Goal: Use online tool/utility: Utilize a website feature to perform a specific function

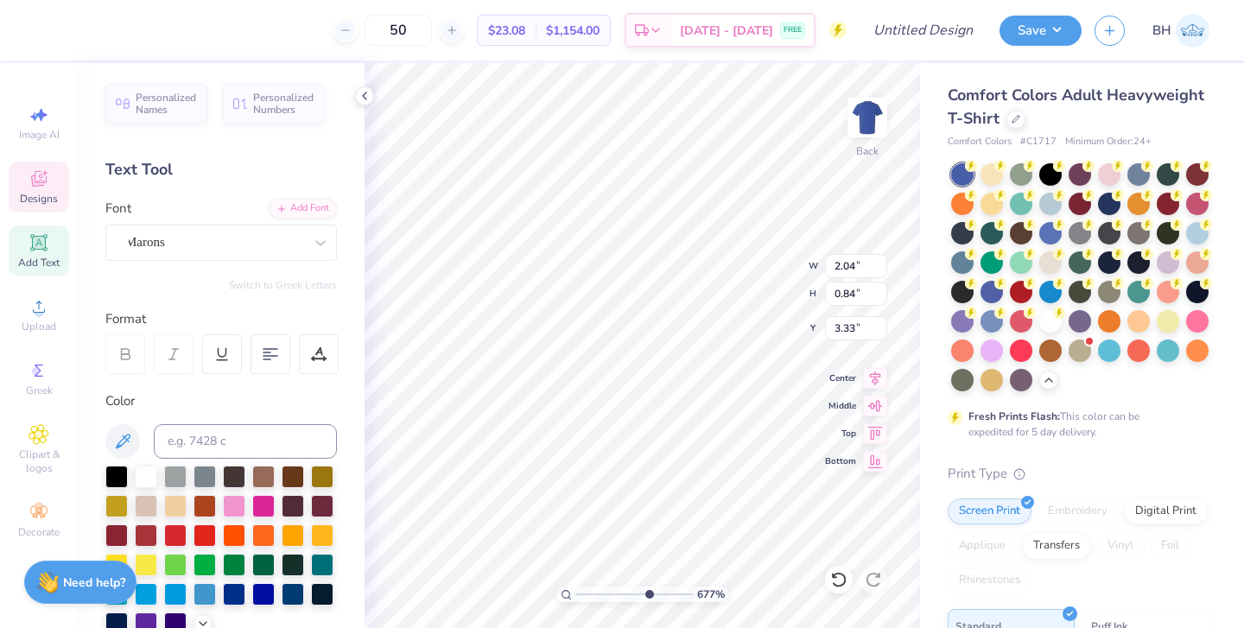
type input "1.76"
type input "0.73"
type input "3.38"
type input "3.29"
type input "1.64"
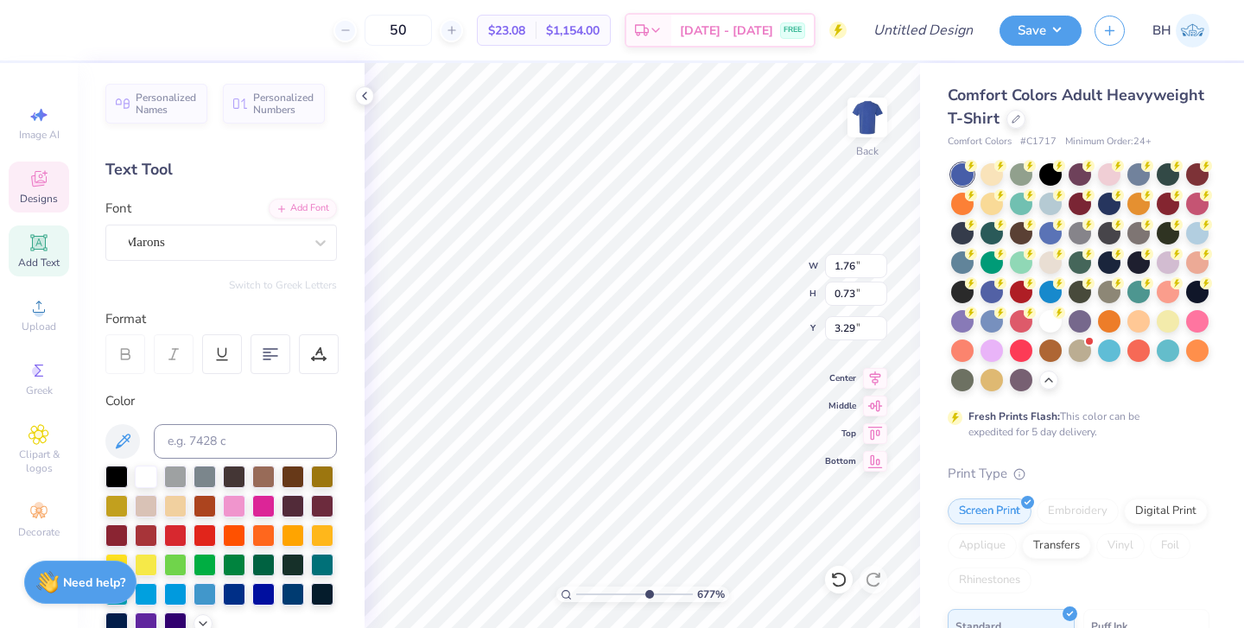
type input "0.68"
type input "1.19"
type input "0.69"
type input "3.92"
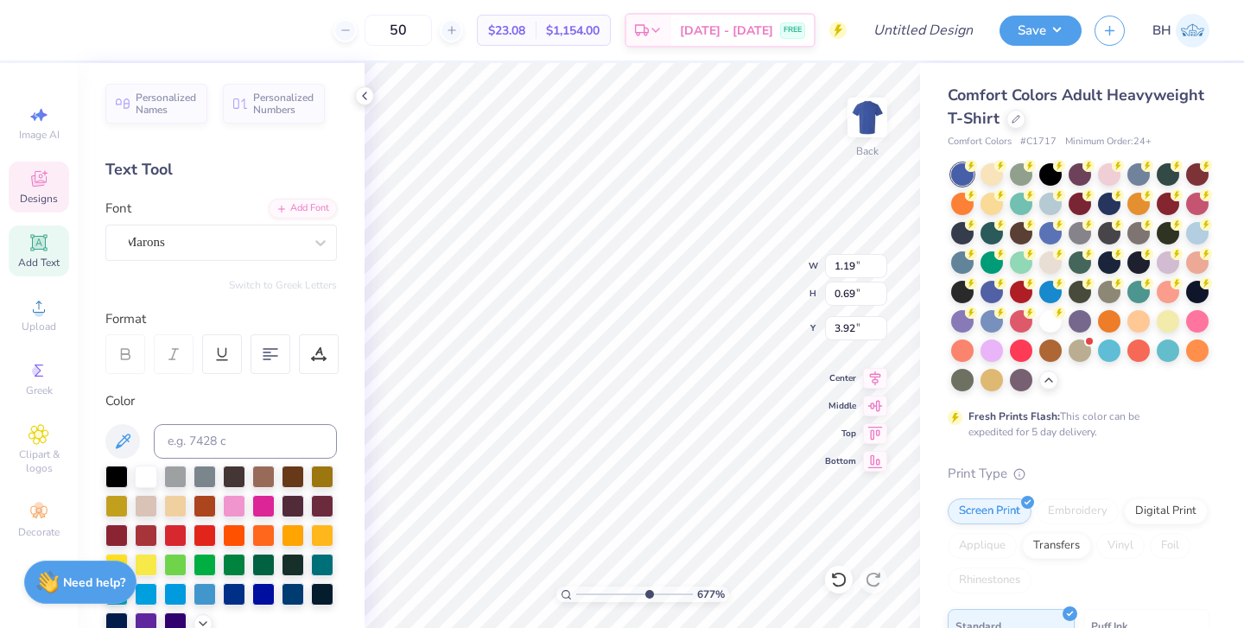
type textarea "weekend!"
type input "1.93"
type input "0.63"
type input "3.88"
type input "1.83"
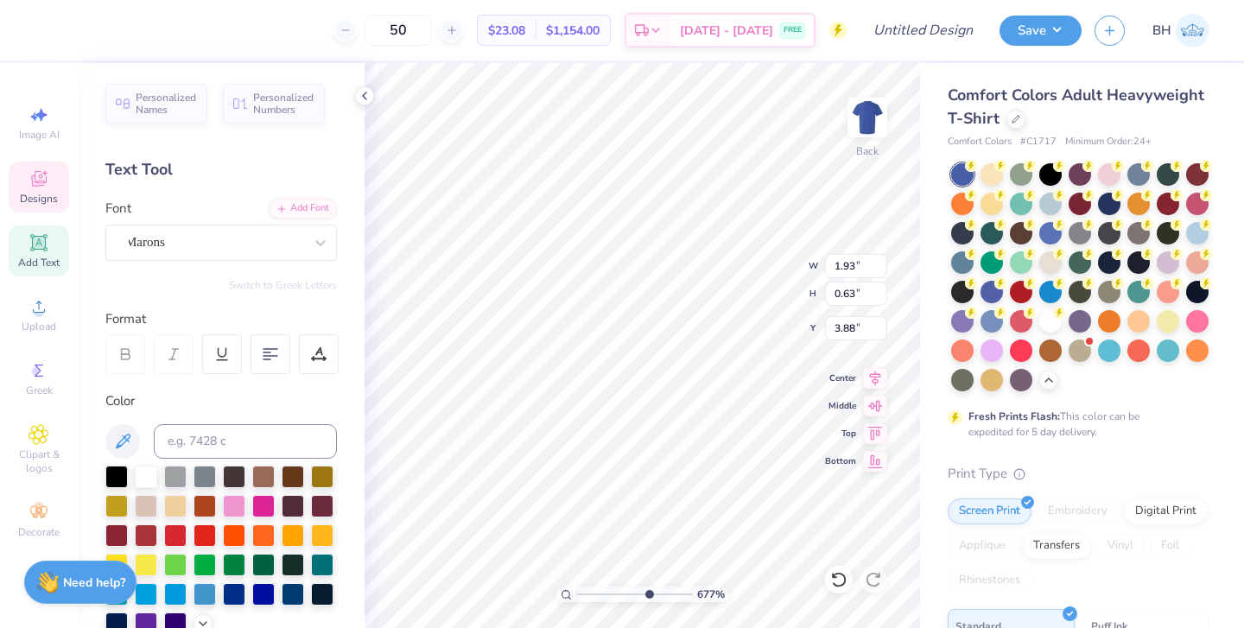
type input "0.60"
type input "3.88"
type input "1.64"
type input "0.68"
type input "3.34"
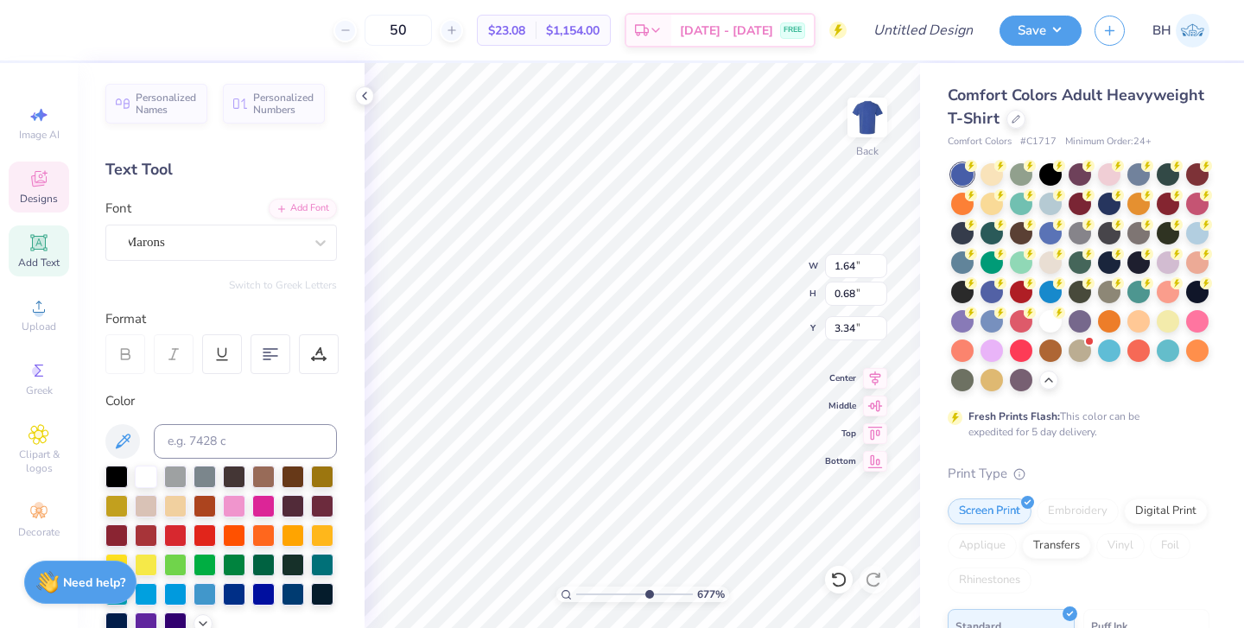
type input "1.55"
type input "0.64"
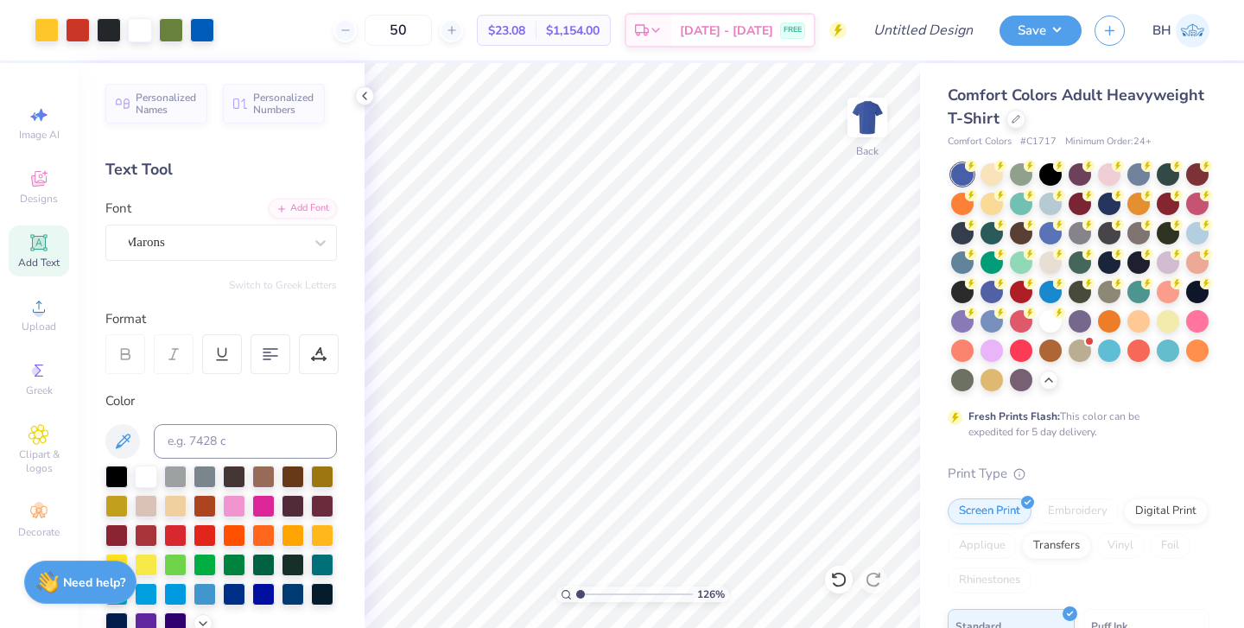
type input "1.26"
drag, startPoint x: 647, startPoint y: 592, endPoint x: 583, endPoint y: 591, distance: 63.9
click at [583, 591] on input "range" at bounding box center [634, 595] width 117 height 16
click at [869, 126] on img at bounding box center [867, 117] width 69 height 69
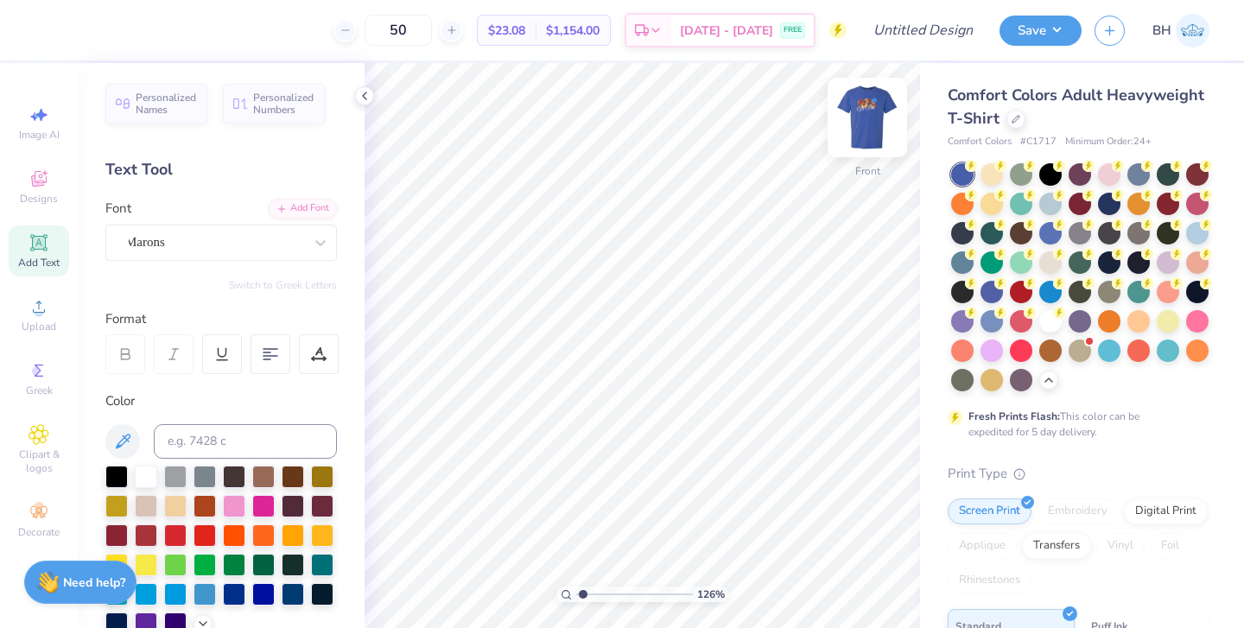
click at [869, 128] on img at bounding box center [867, 117] width 69 height 69
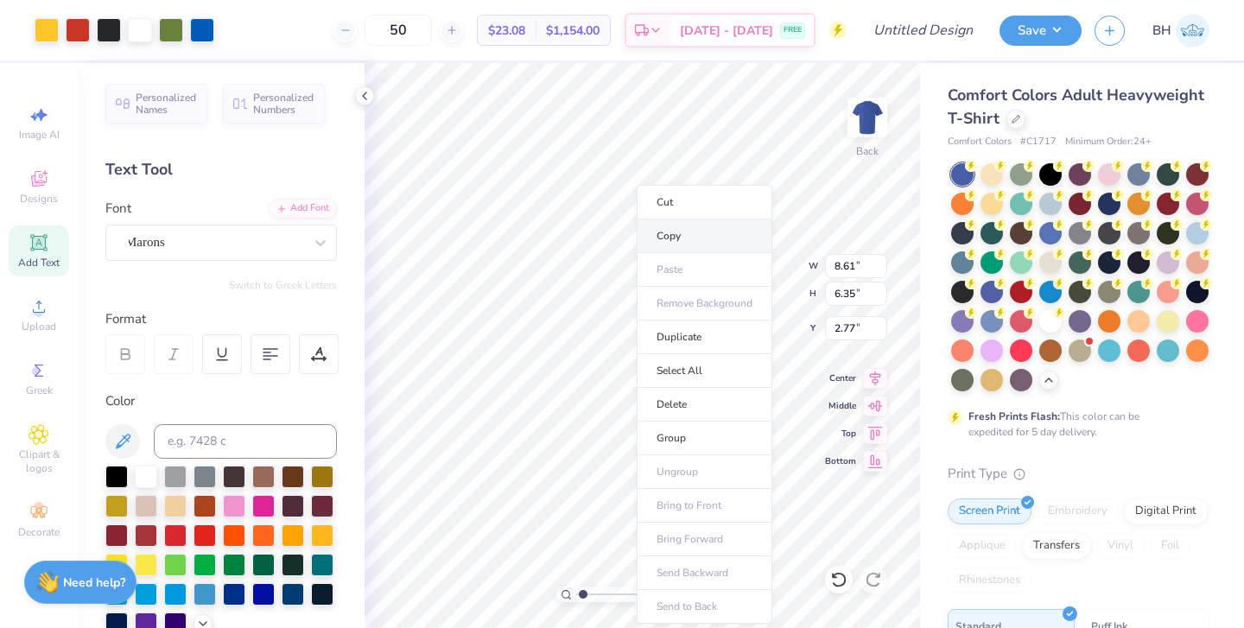
click at [668, 244] on li "Copy" at bounding box center [705, 236] width 136 height 34
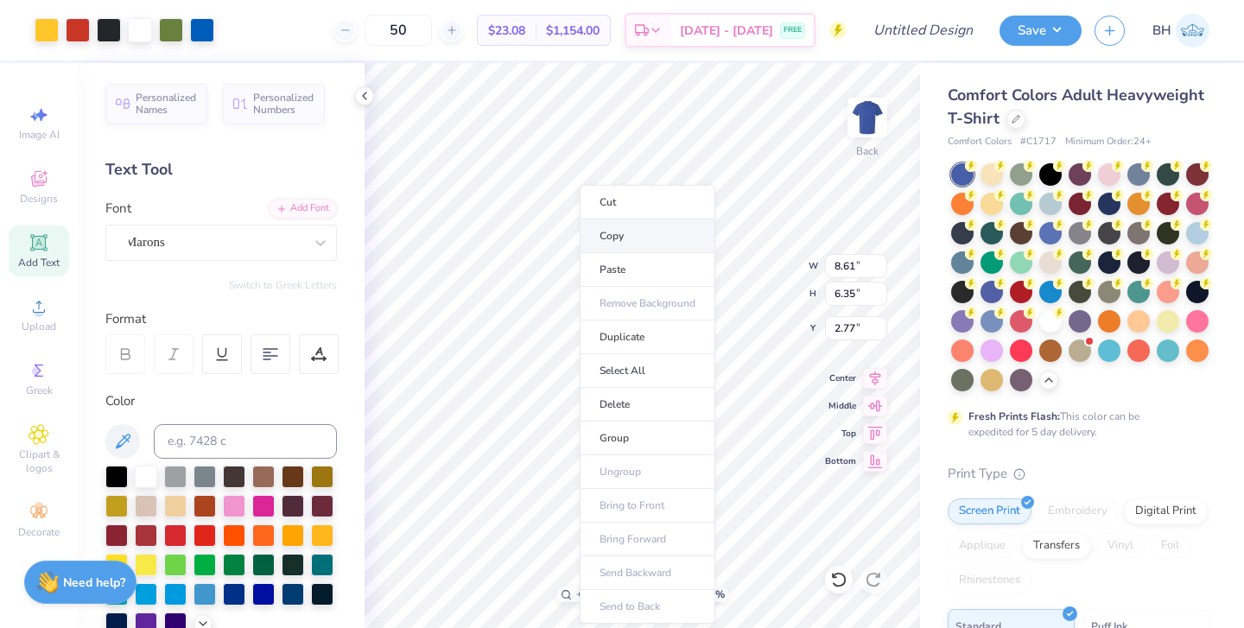
click at [605, 244] on li "Copy" at bounding box center [648, 236] width 136 height 34
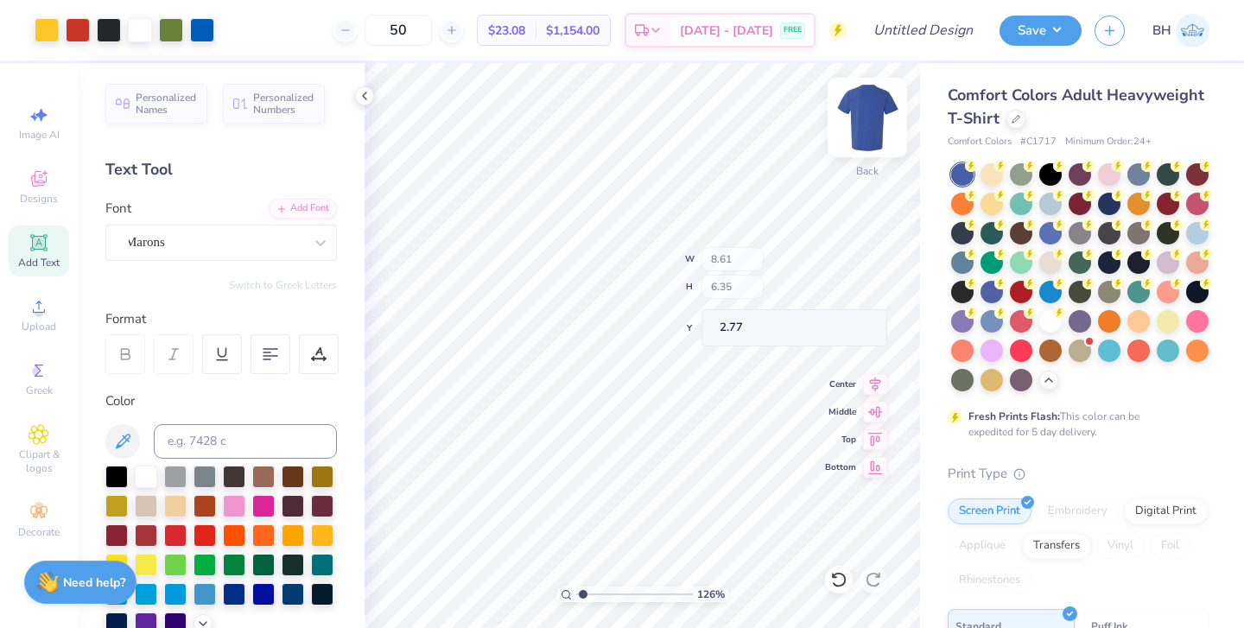
click at [885, 120] on div at bounding box center [867, 117] width 79 height 79
click at [879, 121] on img at bounding box center [867, 117] width 35 height 35
